Goal: Transaction & Acquisition: Obtain resource

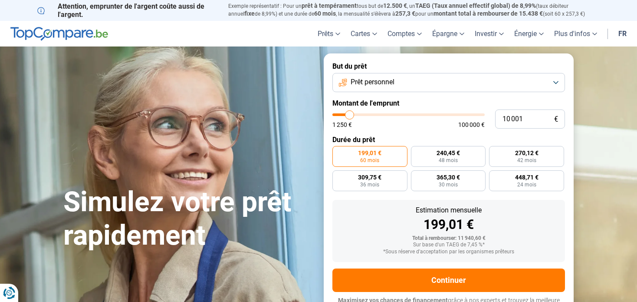
click at [420, 89] on button "Prêt personnel" at bounding box center [448, 82] width 233 height 19
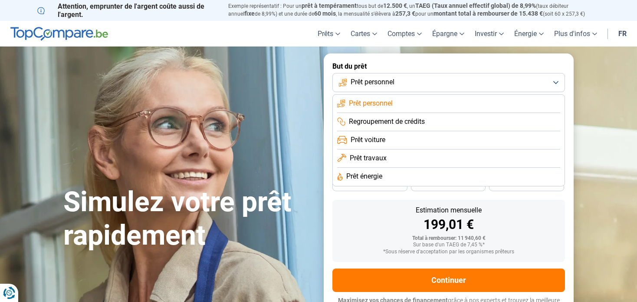
click at [420, 88] on button "Prêt personnel" at bounding box center [448, 82] width 233 height 19
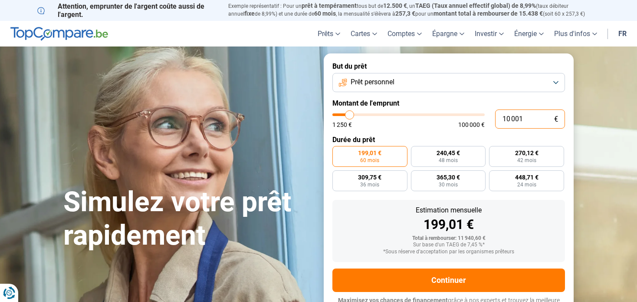
drag, startPoint x: 536, startPoint y: 121, endPoint x: 456, endPoint y: 129, distance: 81.2
click at [456, 129] on form "But du prêt Prêt personnel Montant de l'emprunt 10 001 € 1 250 € 100 000 € Duré…" at bounding box center [449, 187] width 250 height 268
type input "1"
type input "1250"
type input "11"
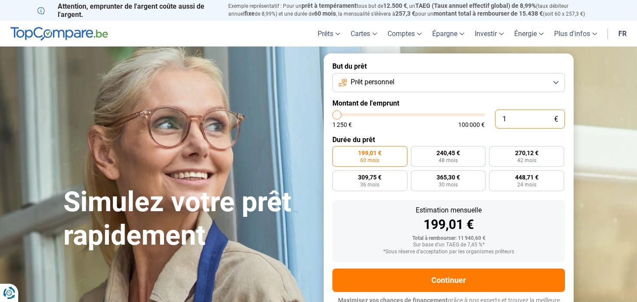
type input "1250"
type input "110"
type input "1250"
type input "1 100"
type input "1250"
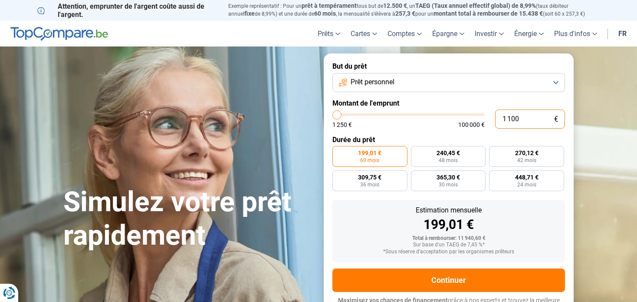
type input "11 000"
type input "11000"
type input "11 000"
